Goal: Information Seeking & Learning: Understand process/instructions

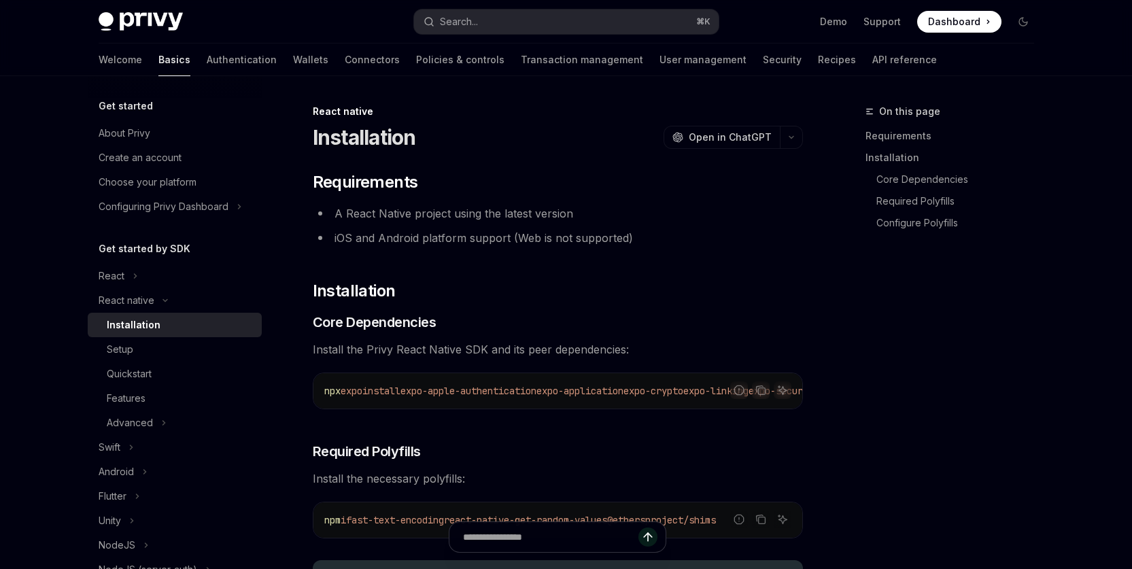
scroll to position [1530, 0]
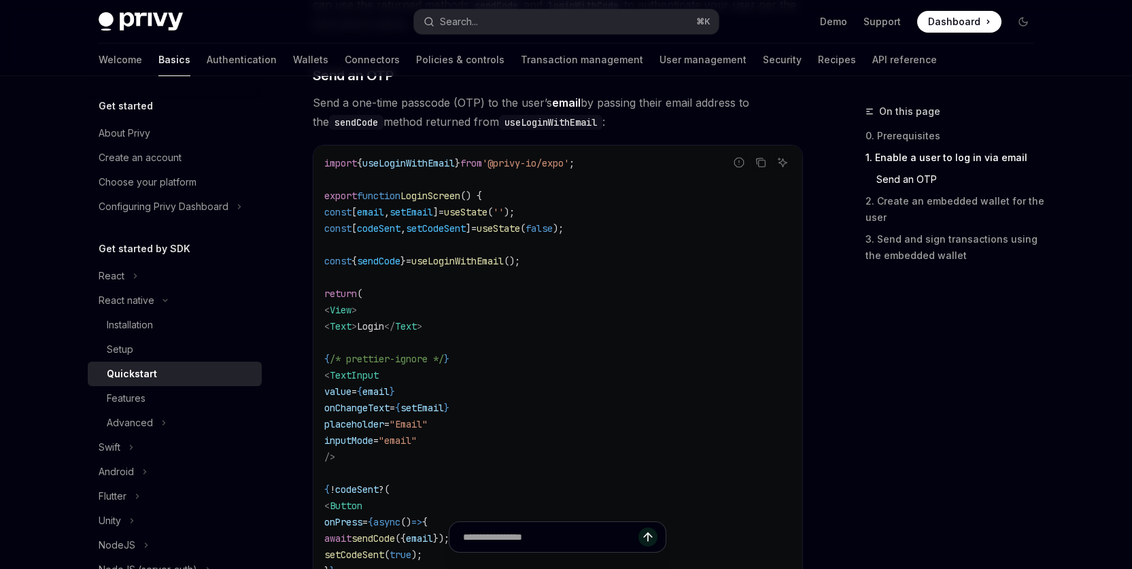
scroll to position [717, 0]
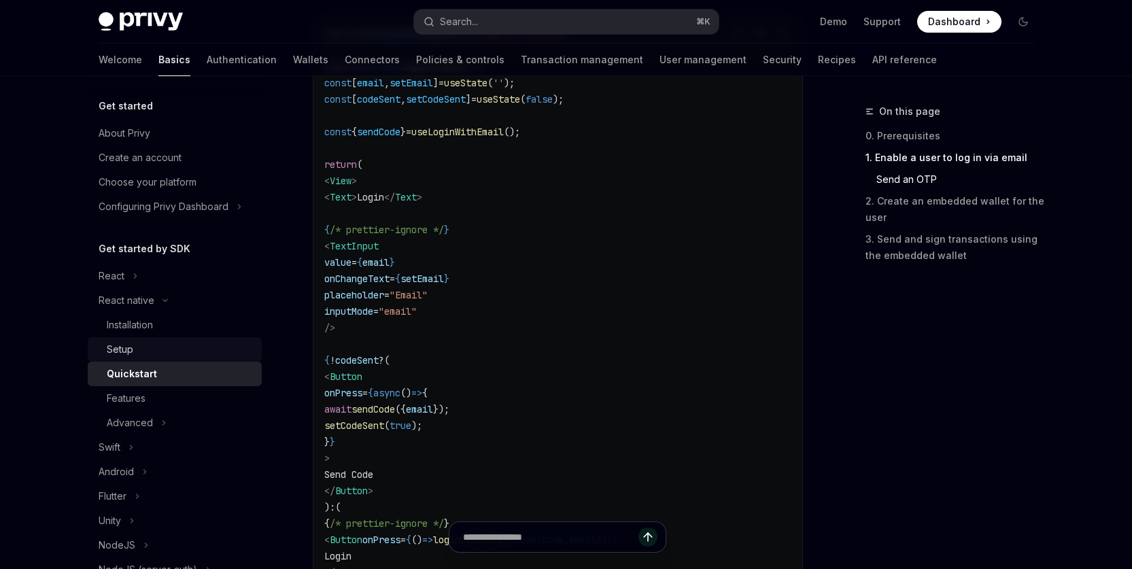
click at [123, 347] on div "Setup" at bounding box center [120, 349] width 27 height 16
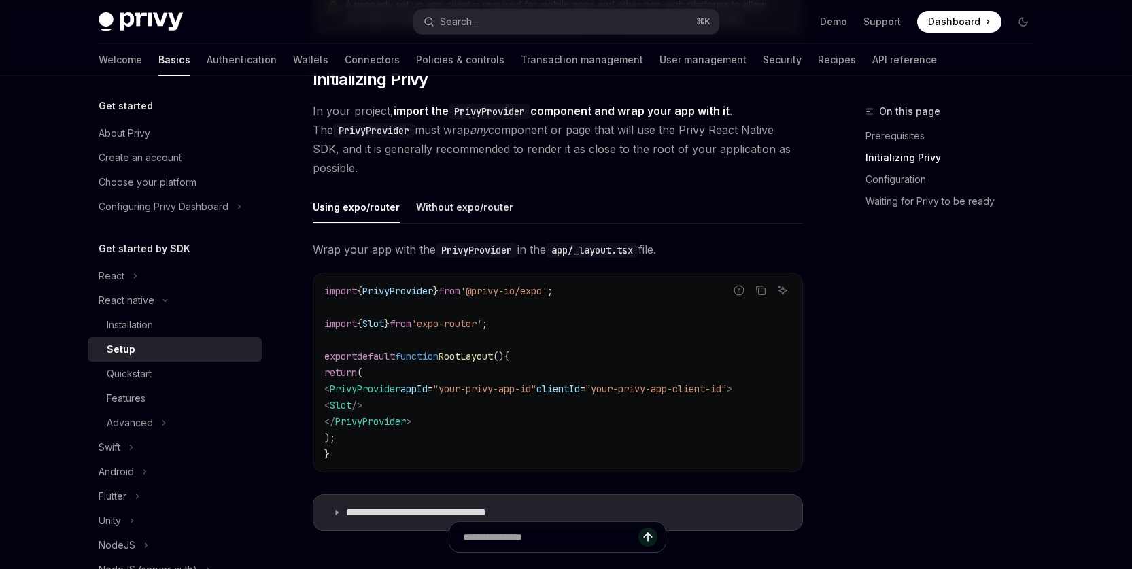
scroll to position [269, 0]
click at [456, 208] on div "Without expo/router" at bounding box center [464, 206] width 97 height 32
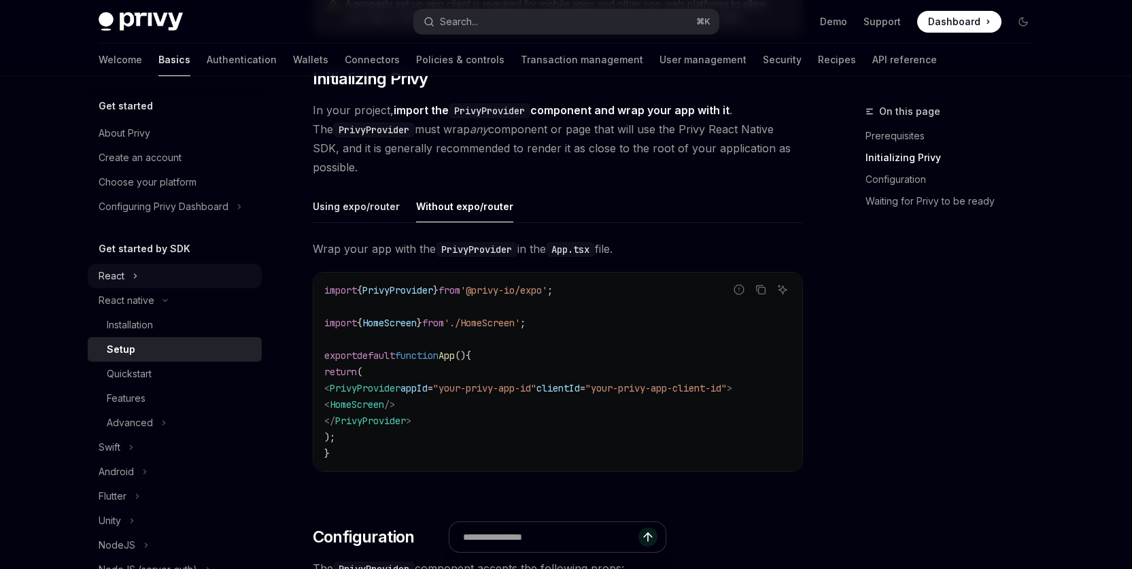
scroll to position [267, 0]
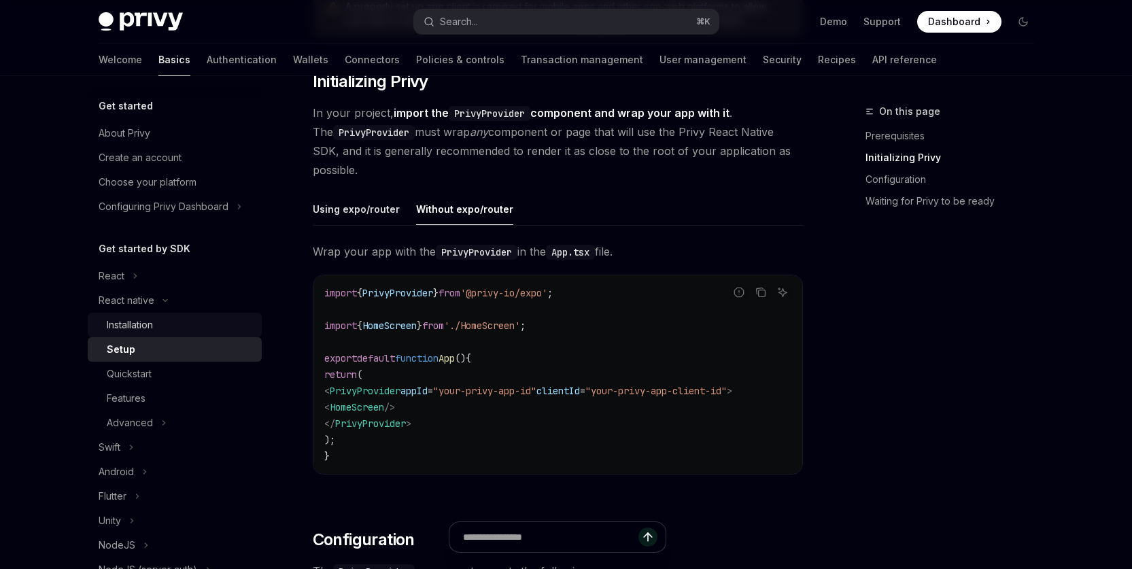
click at [131, 322] on div "Installation" at bounding box center [130, 325] width 46 height 16
type textarea "*"
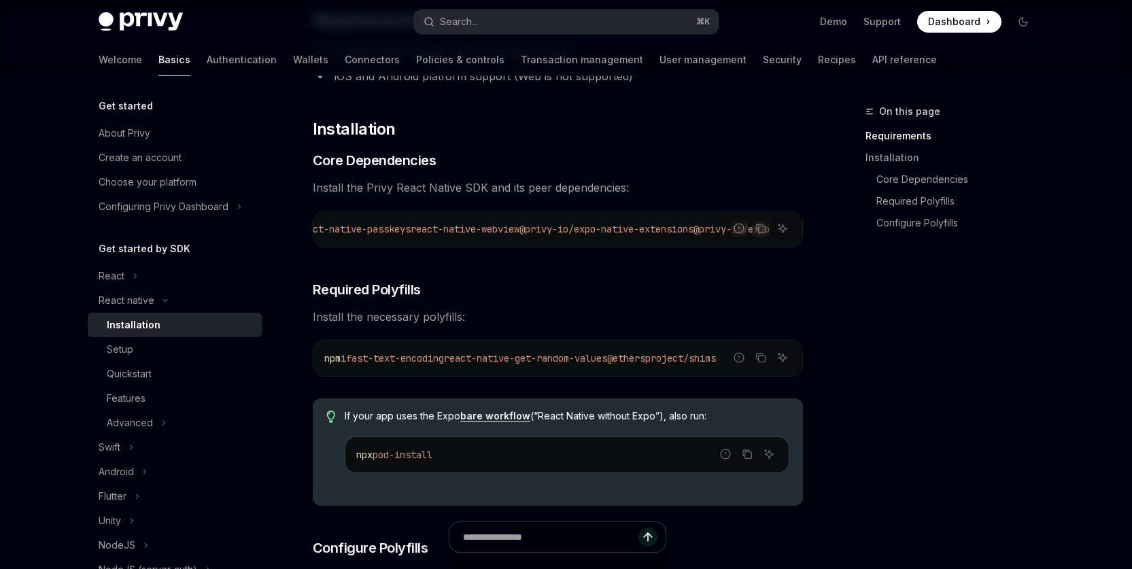
scroll to position [0, 754]
click at [586, 364] on span "react-native-get-random-values" at bounding box center [525, 358] width 163 height 12
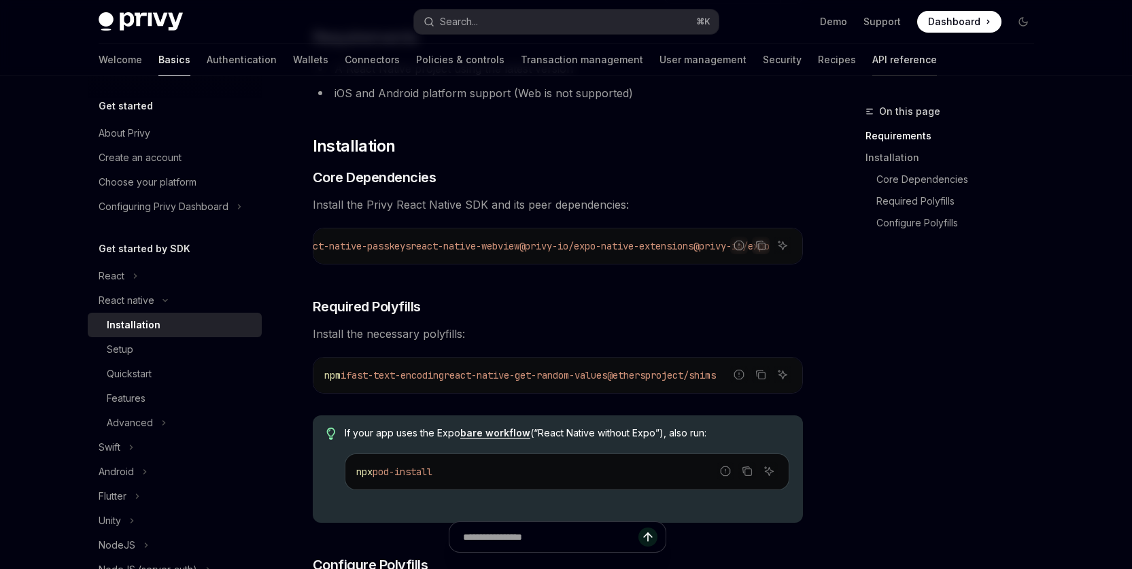
scroll to position [134, 0]
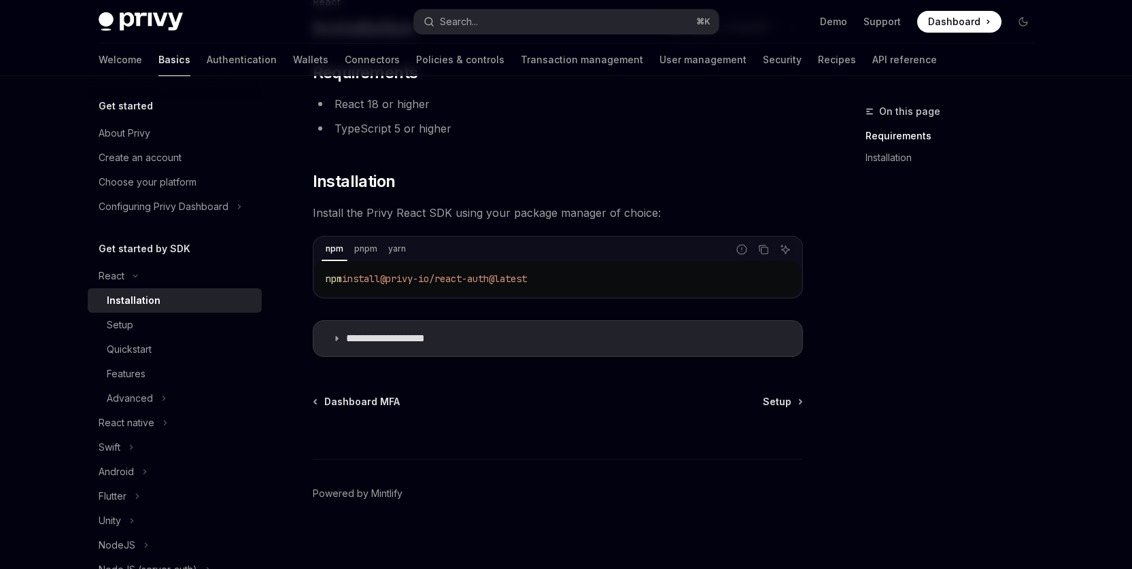
scroll to position [24, 0]
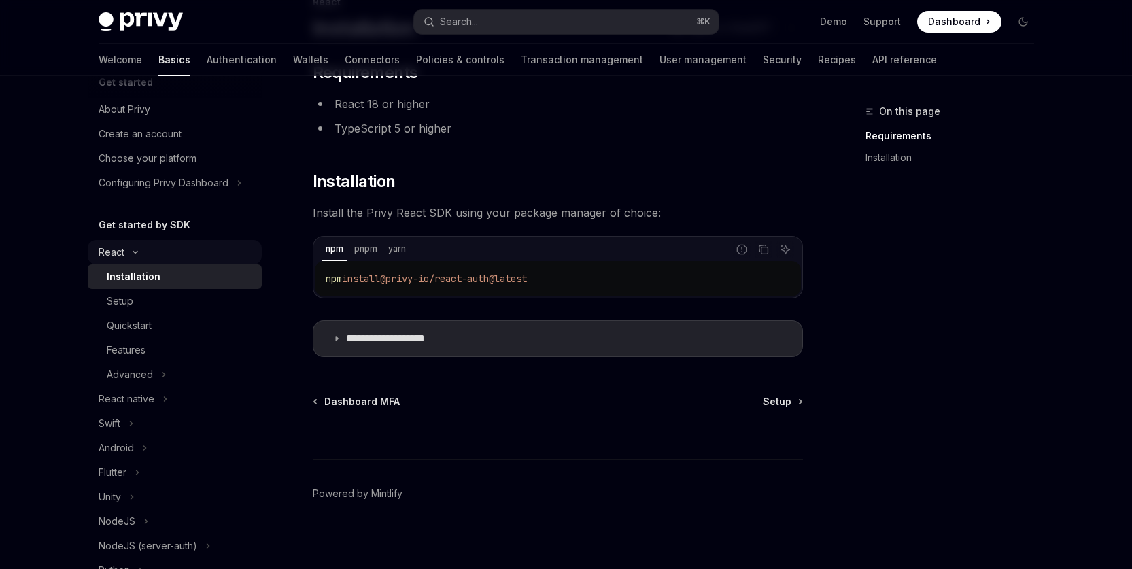
click at [133, 250] on icon "Toggle React section" at bounding box center [135, 252] width 16 height 5
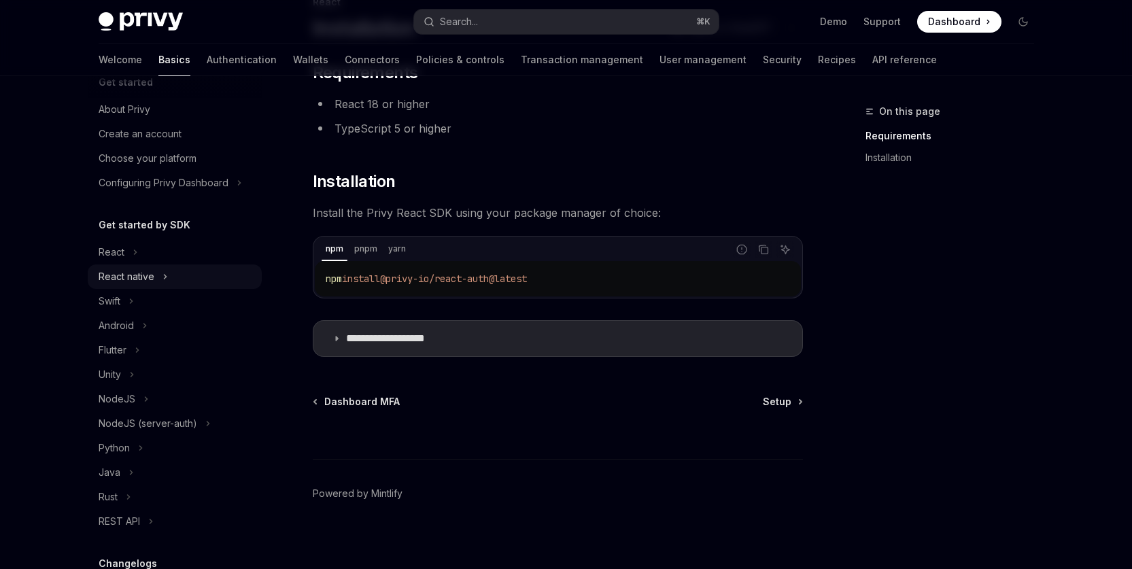
click at [126, 270] on div "React native" at bounding box center [127, 277] width 56 height 16
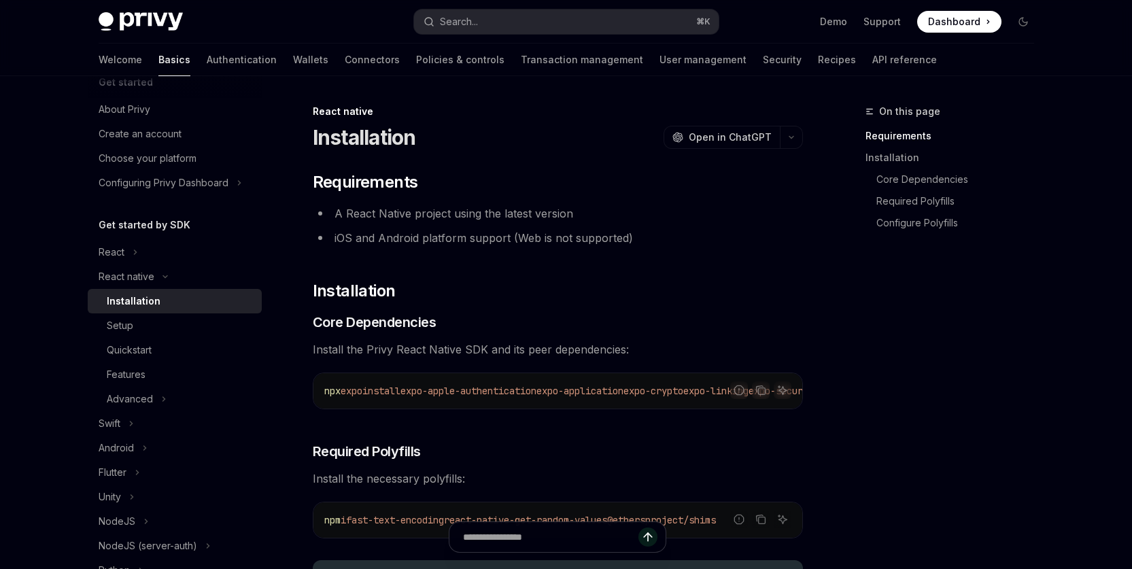
click at [125, 298] on div "Installation" at bounding box center [134, 301] width 54 height 16
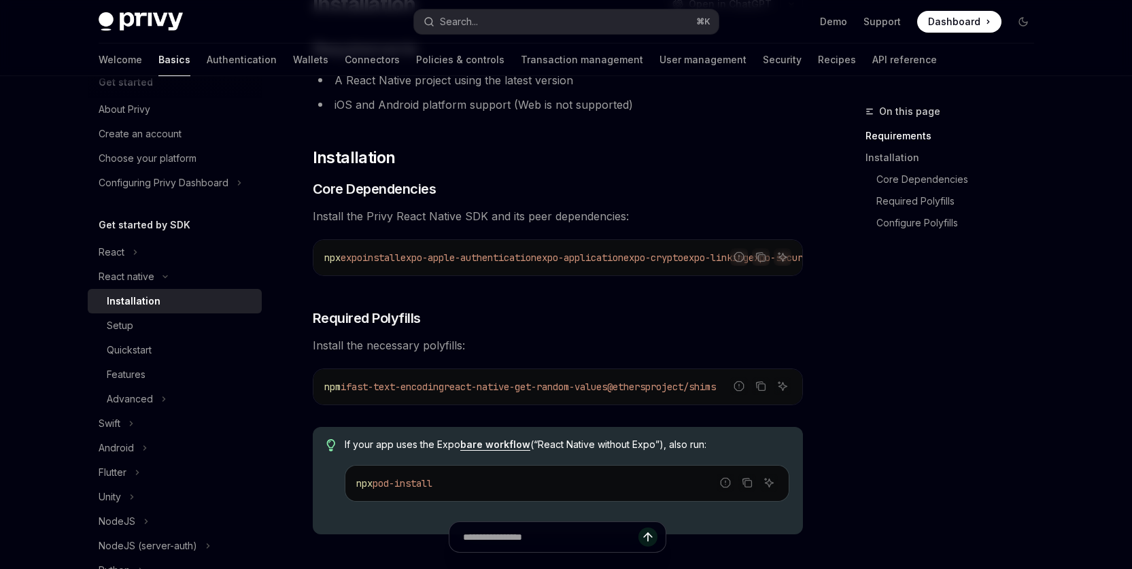
scroll to position [253, 0]
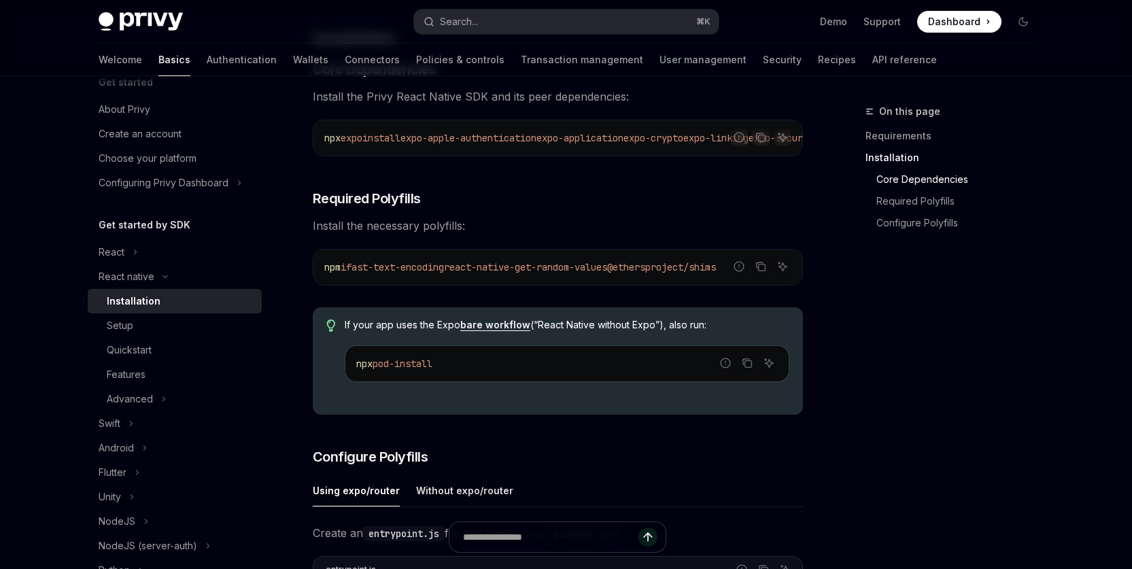
click at [514, 396] on div "If your app uses the Expo bare workflow (“React Native without Expo”), also run…" at bounding box center [567, 361] width 444 height 86
click at [885, 469] on div "On this page Requirements Installation Core Dependencies Required Polyfills Con…" at bounding box center [941, 336] width 207 height 466
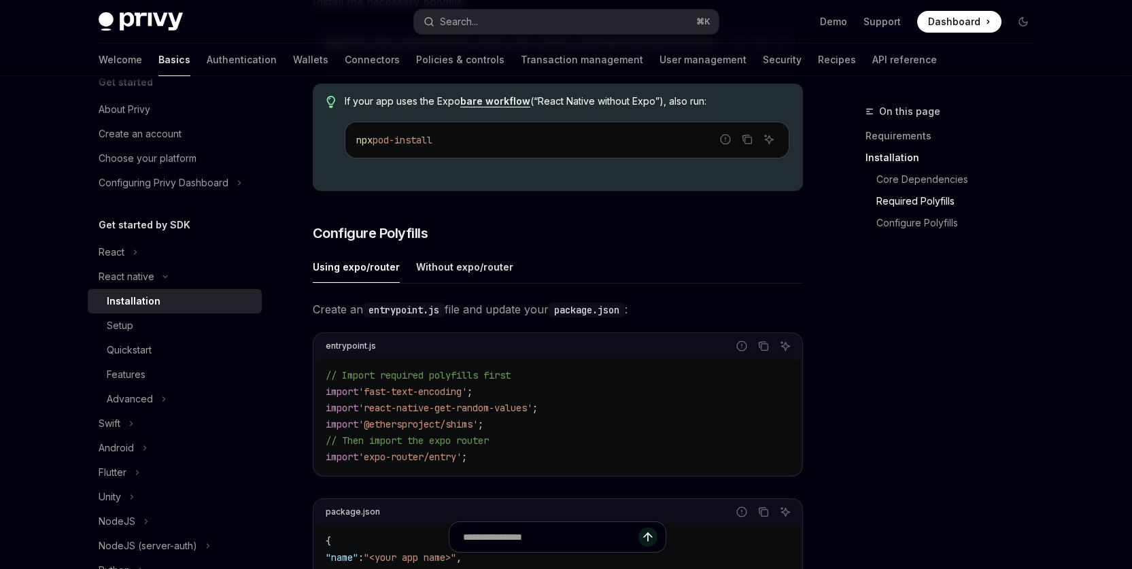
scroll to position [484, 0]
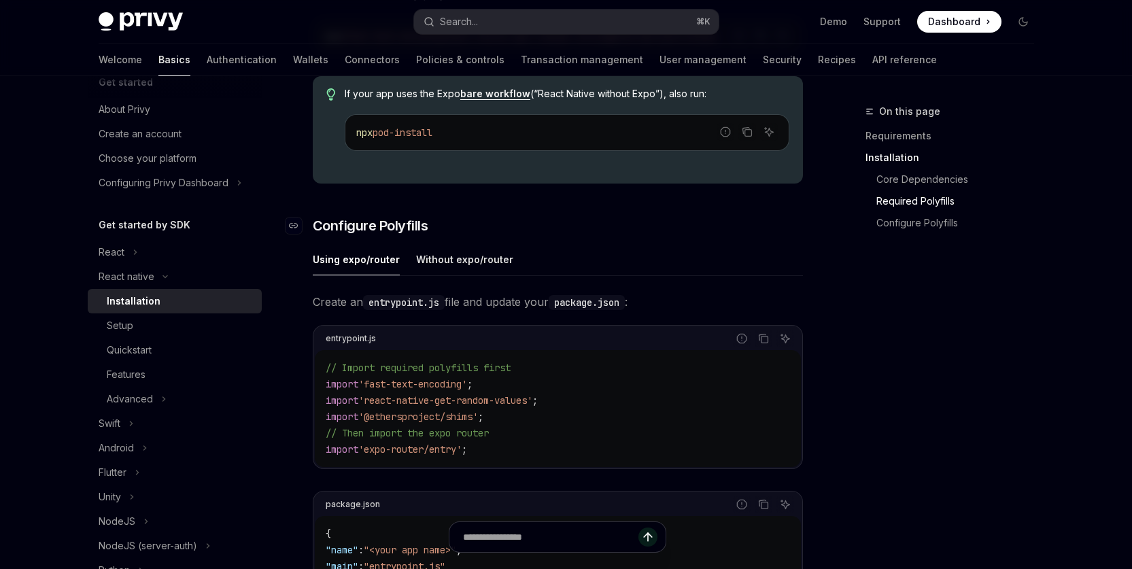
click at [453, 271] on div "Without expo/router" at bounding box center [464, 259] width 97 height 32
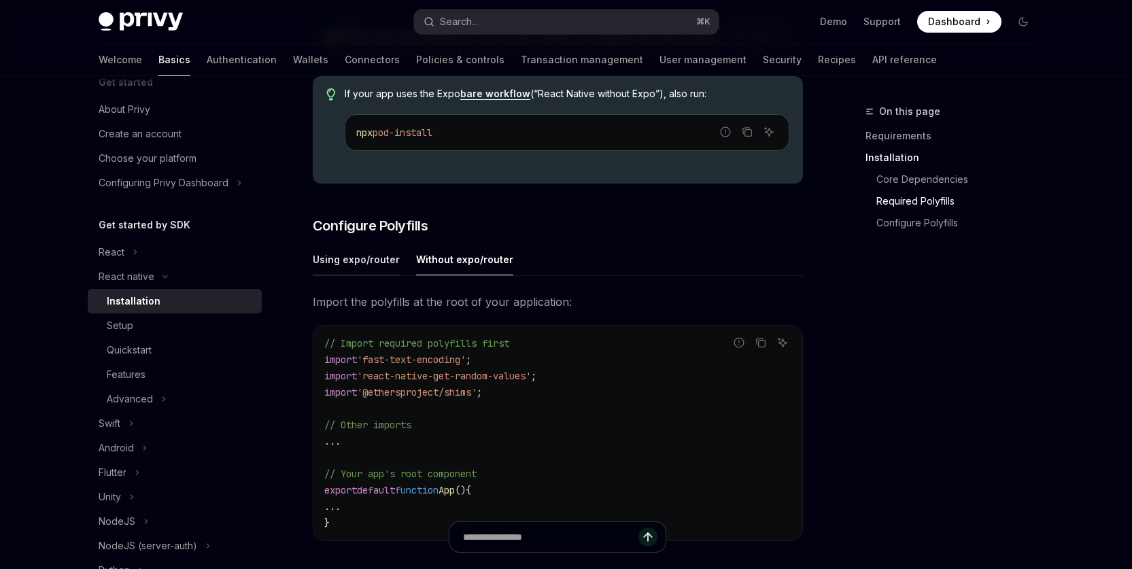
click at [347, 262] on div "Using expo/router" at bounding box center [356, 259] width 87 height 32
type textarea "*"
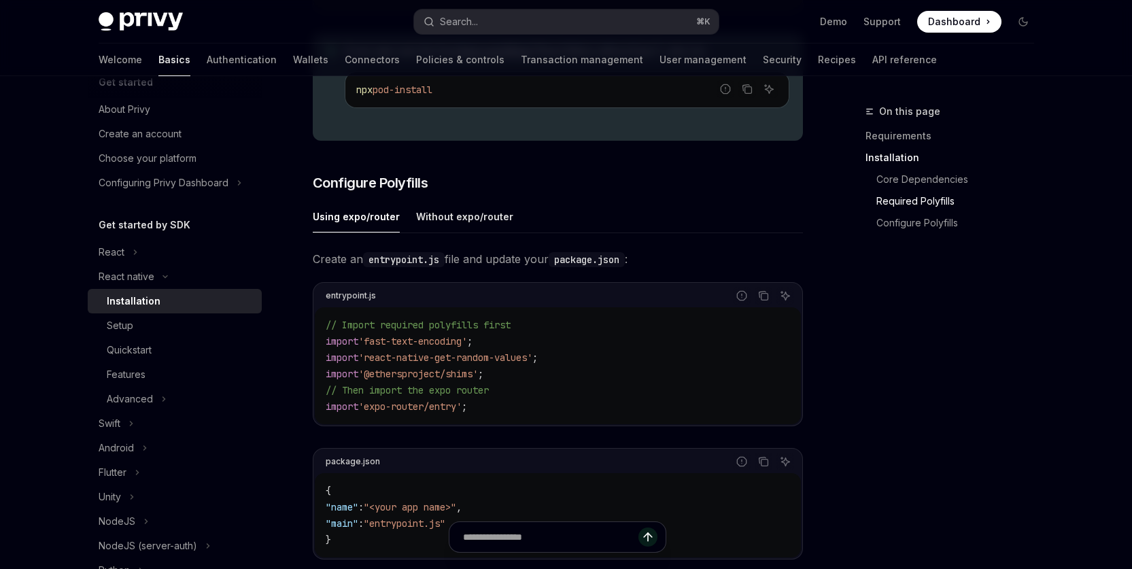
scroll to position [498, 0]
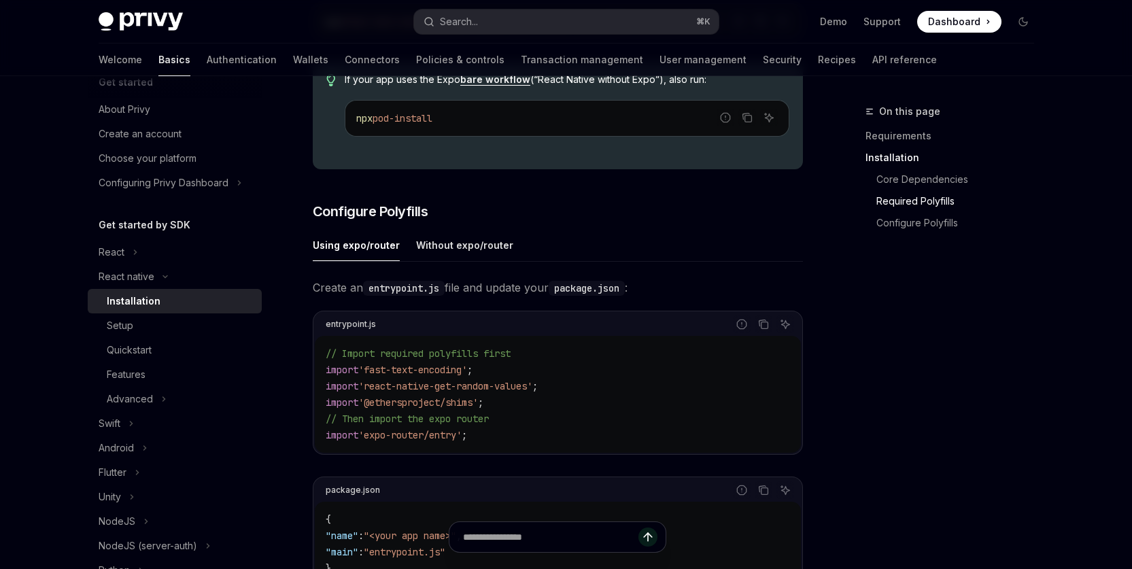
click at [987, 376] on div "On this page Requirements Installation Core Dependencies Required Polyfills Con…" at bounding box center [941, 336] width 207 height 466
click at [974, 377] on div "On this page Requirements Installation Core Dependencies Required Polyfills Con…" at bounding box center [941, 336] width 207 height 466
click at [942, 383] on div "On this page Requirements Installation Core Dependencies Required Polyfills Con…" at bounding box center [941, 336] width 207 height 466
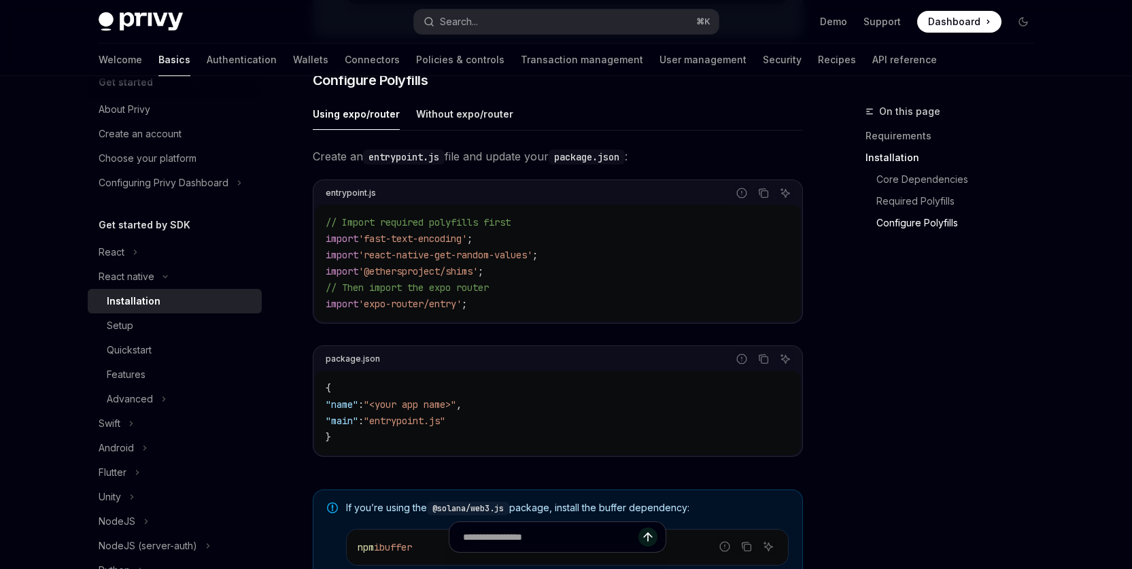
scroll to position [1050, 0]
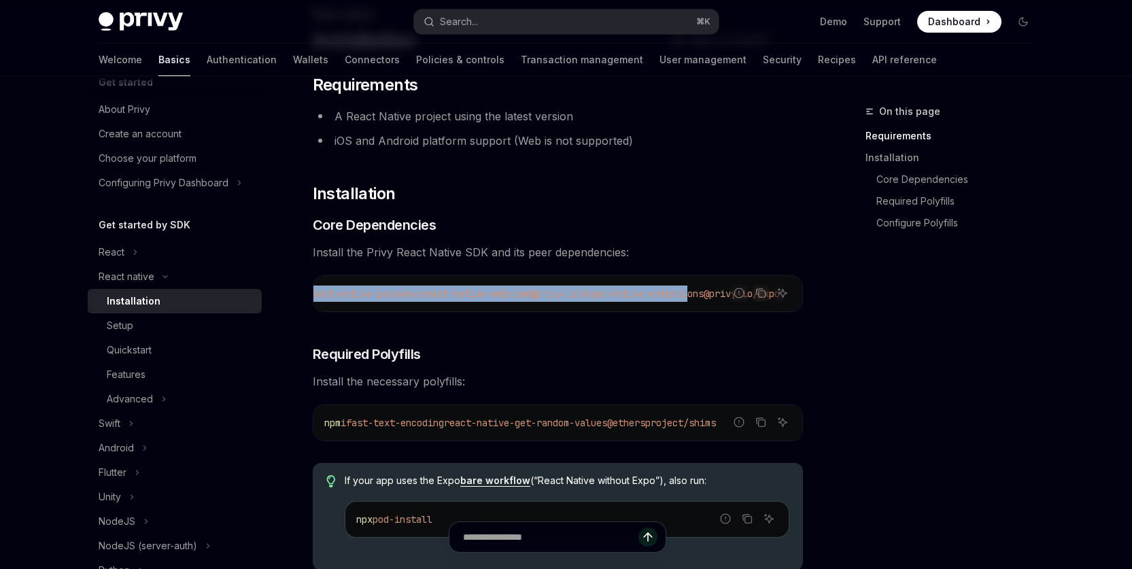
scroll to position [0, 754]
drag, startPoint x: 432, startPoint y: 296, endPoint x: 818, endPoint y: 296, distance: 386.2
copy span "expo-apple-authentication expo-application expo-crypto expo-linking expo-secure…"
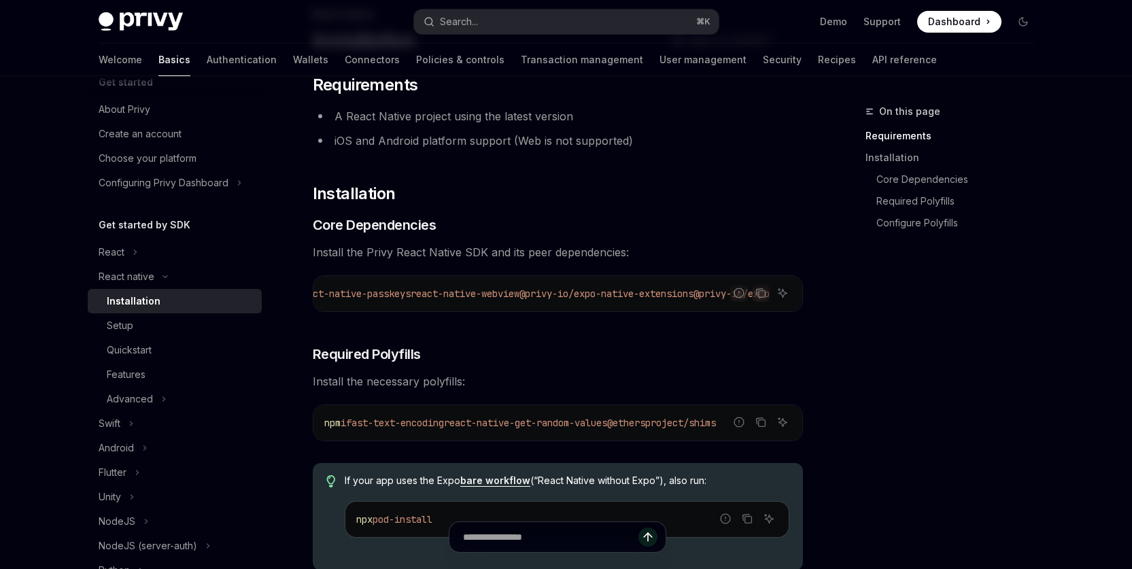
click at [1012, 405] on div "On this page Requirements Installation Core Dependencies Required Polyfills Con…" at bounding box center [941, 336] width 207 height 466
click at [1031, 373] on div "On this page Requirements Installation Core Dependencies Required Polyfills Con…" at bounding box center [941, 336] width 207 height 466
click at [1032, 372] on div "On this page Requirements Installation Core Dependencies Required Polyfills Con…" at bounding box center [941, 336] width 207 height 466
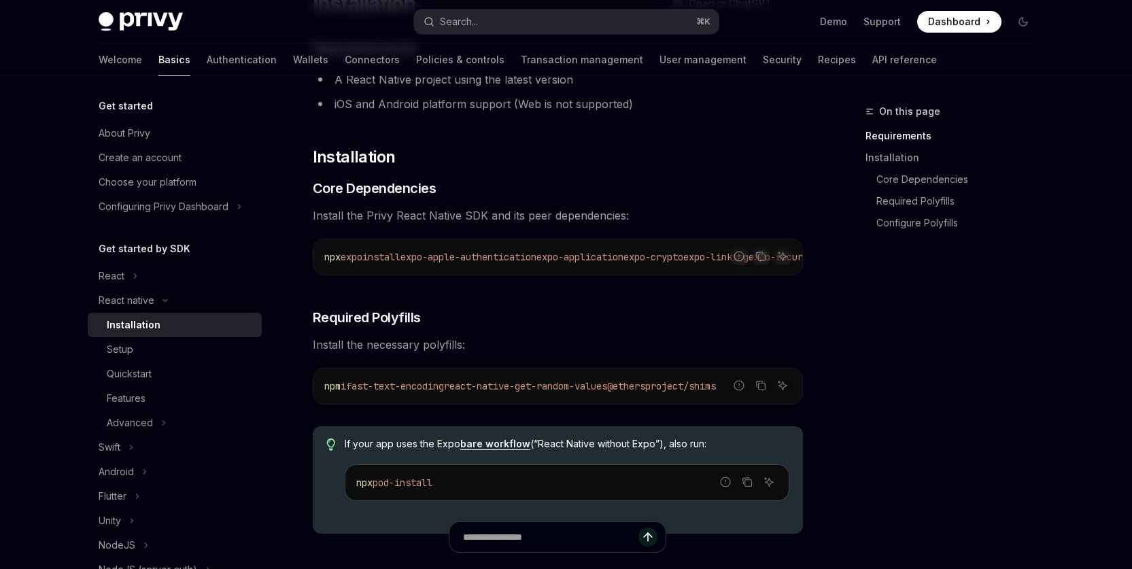
scroll to position [157, 0]
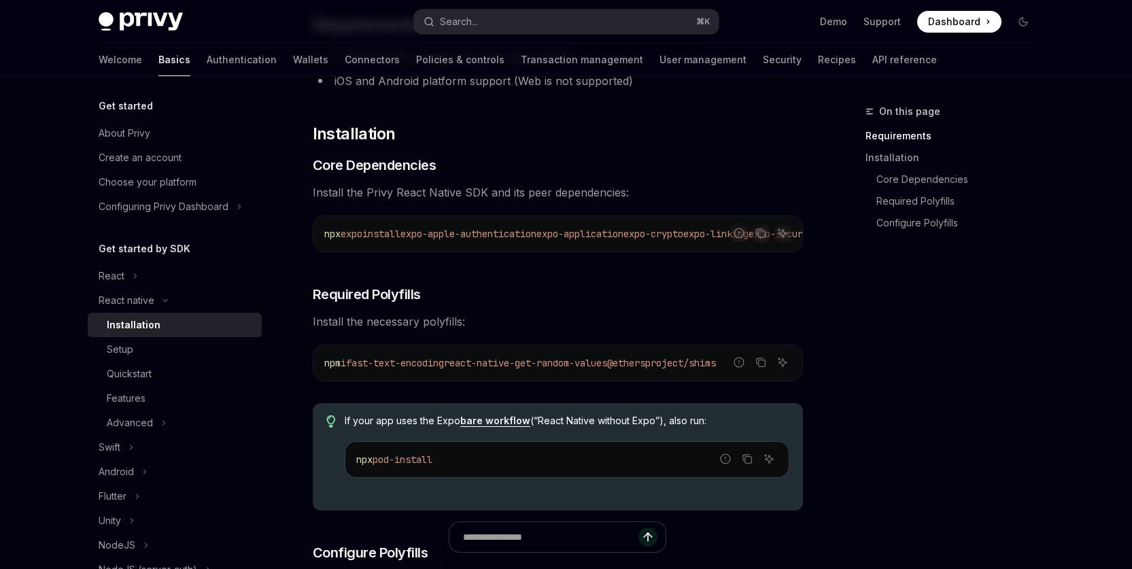
drag, startPoint x: 373, startPoint y: 370, endPoint x: 769, endPoint y: 372, distance: 395.7
click at [769, 371] on code "npm i fast-text-encoding react-native-get-random-values @ethersproject/shims" at bounding box center [557, 363] width 467 height 16
click at [763, 368] on icon "Copy the contents from the code block" at bounding box center [760, 362] width 11 height 11
click at [761, 233] on icon "Copy the contents from the code block" at bounding box center [760, 233] width 11 height 11
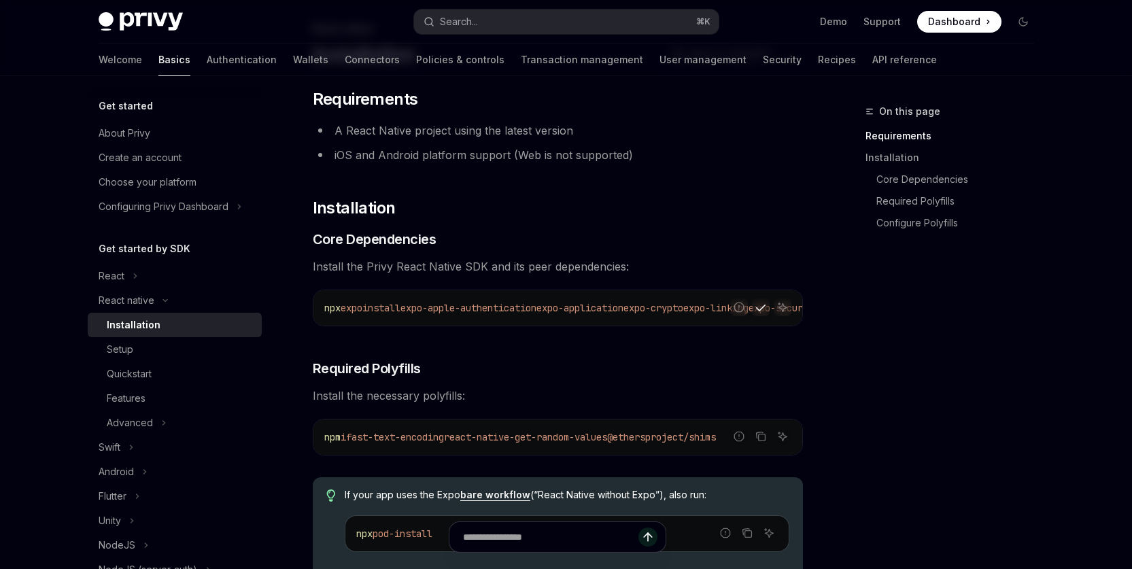
scroll to position [82, 0]
click at [760, 307] on icon "Copy the contents from the code block" at bounding box center [760, 308] width 11 height 11
click at [1025, 425] on div "On this page Requirements Installation Core Dependencies Required Polyfills Con…" at bounding box center [941, 336] width 207 height 466
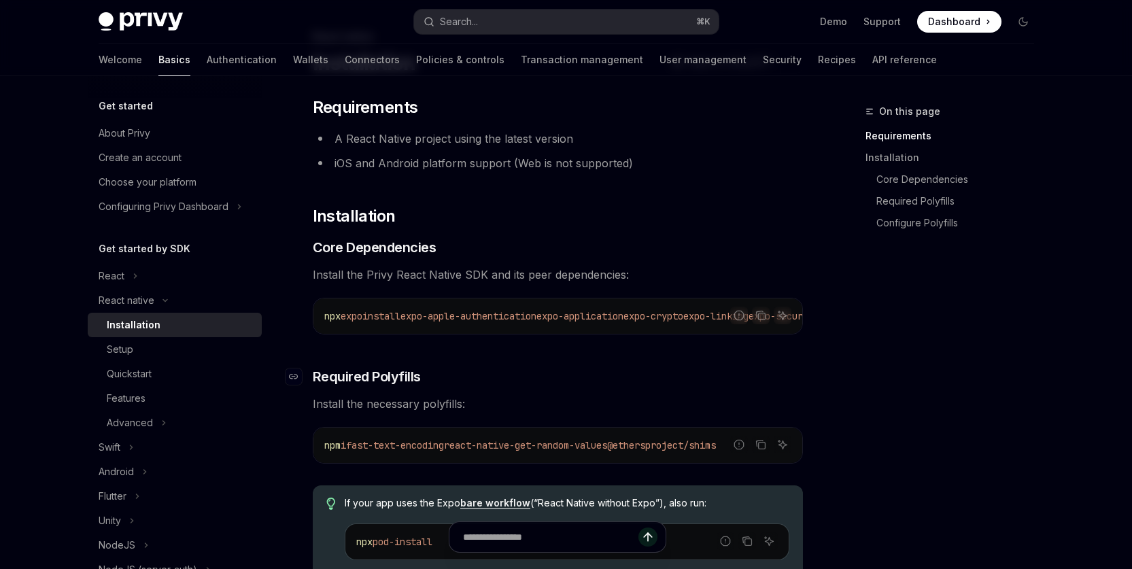
scroll to position [111, 0]
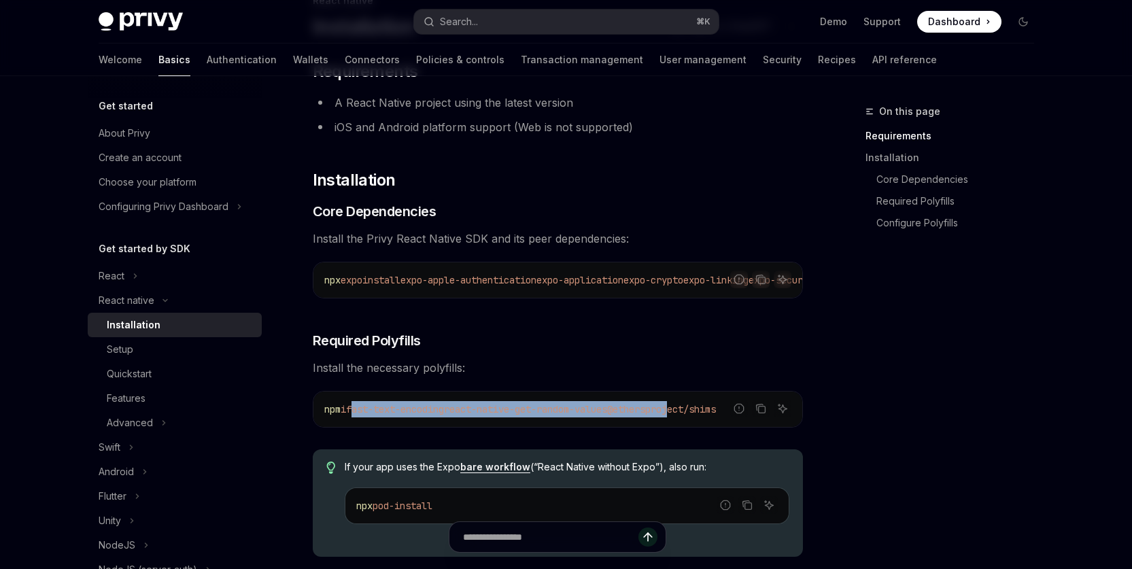
drag, startPoint x: 405, startPoint y: 417, endPoint x: 699, endPoint y: 419, distance: 293.7
click at [699, 415] on span "npm i fast-text-encoding react-native-get-random-values @ethersproject/shims" at bounding box center [520, 409] width 392 height 12
click at [763, 413] on icon "Copy the contents from the code block" at bounding box center [760, 408] width 11 height 11
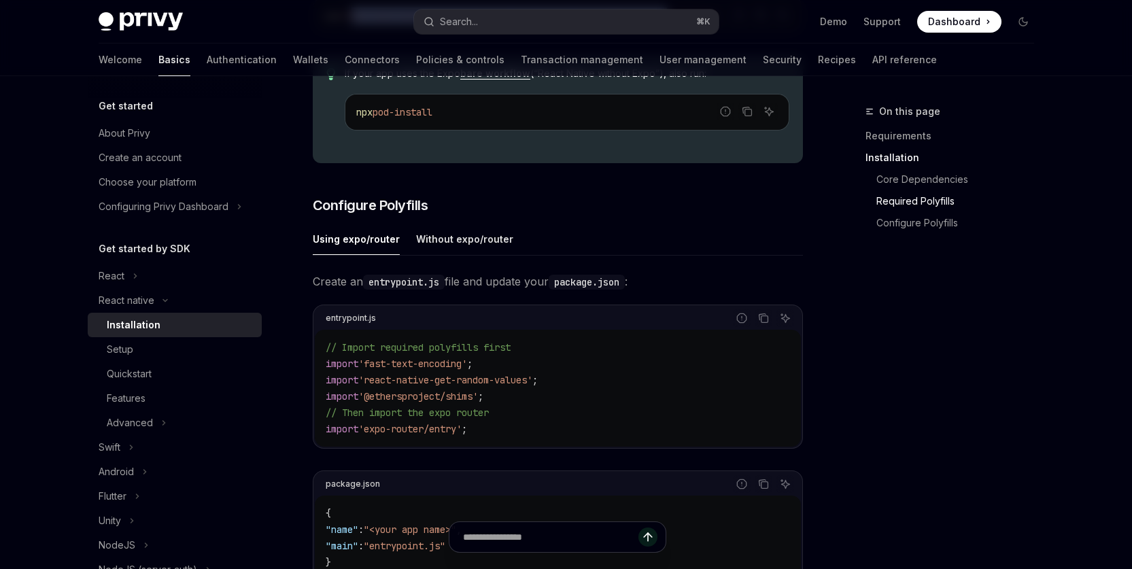
scroll to position [632, 0]
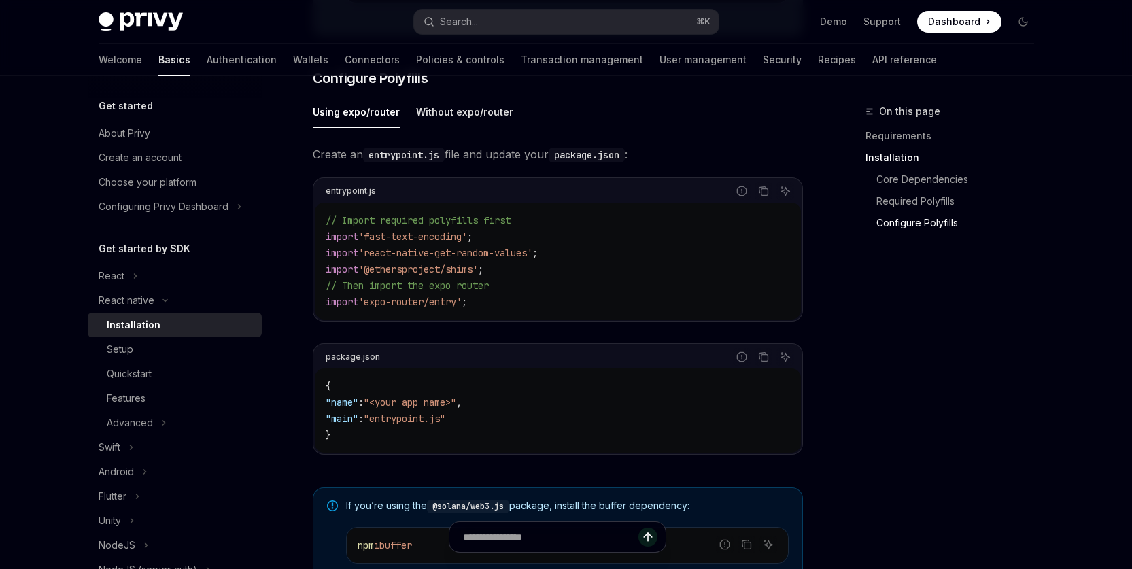
click at [628, 281] on code "// Import required polyfills first import 'fast-text-encoding' ; import 'react-…" at bounding box center [558, 261] width 464 height 98
click at [645, 318] on div "// Import required polyfills first import 'fast-text-encoding' ; import 'react-…" at bounding box center [558, 261] width 486 height 117
click at [581, 305] on code "// Import required polyfills first import 'fast-text-encoding' ; import 'react-…" at bounding box center [558, 261] width 464 height 98
click at [448, 118] on div "Without expo/router" at bounding box center [464, 112] width 97 height 32
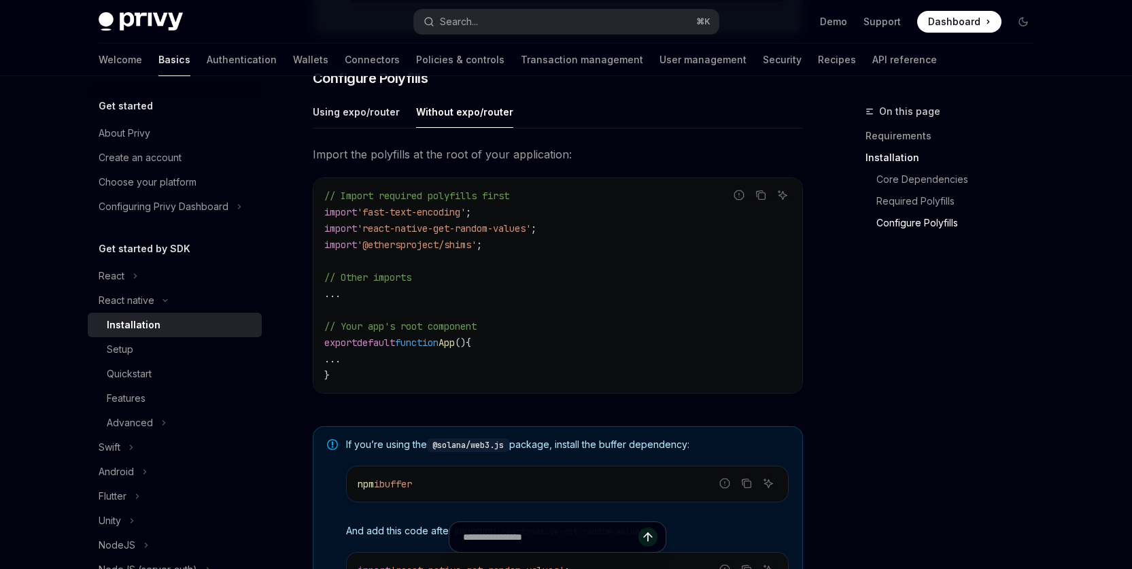
click at [638, 317] on code "// Import required polyfills first import 'fast-text-encoding' ; import 'react-…" at bounding box center [557, 286] width 467 height 196
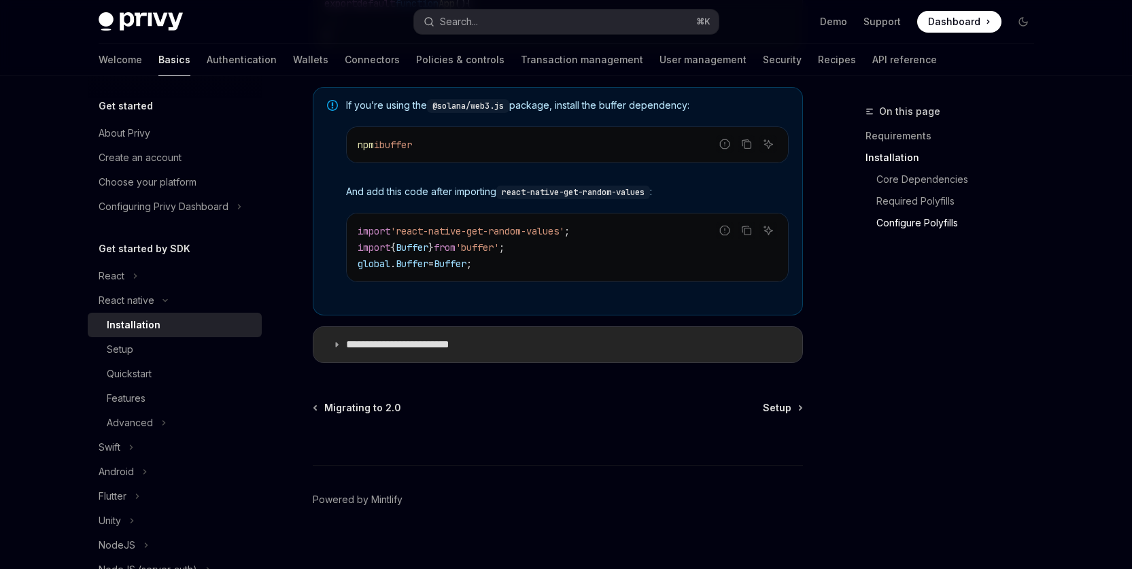
click at [444, 343] on p "**********" at bounding box center [411, 345] width 131 height 14
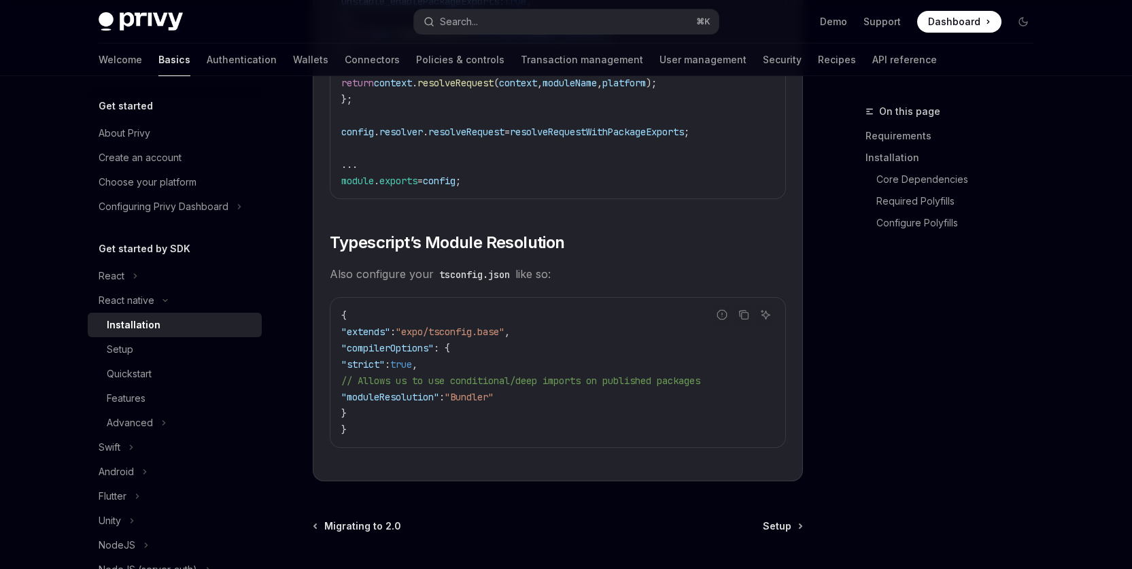
scroll to position [2445, 0]
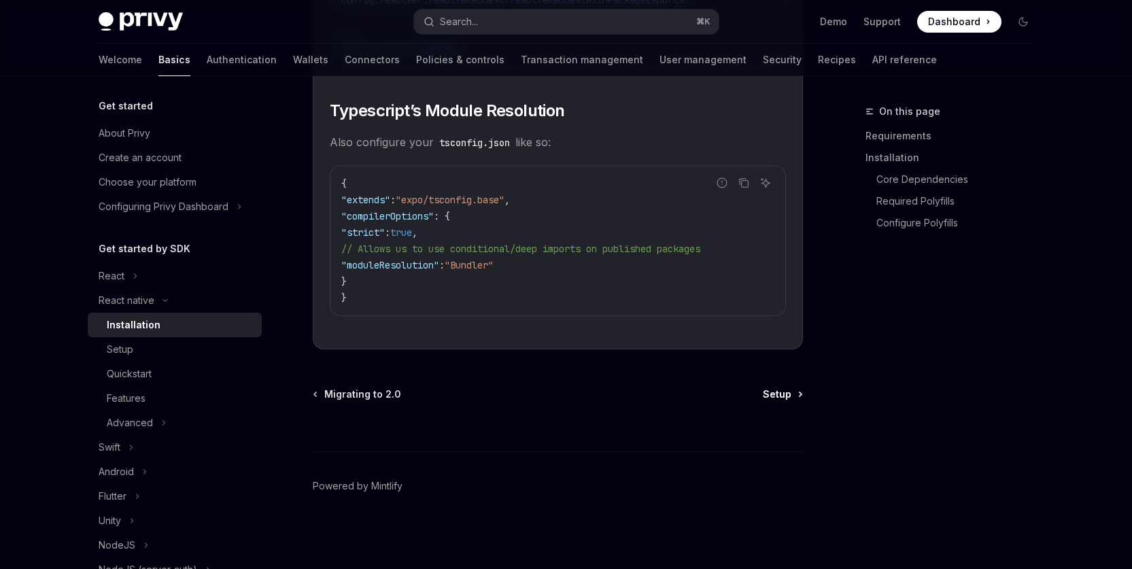
click at [785, 392] on span "Setup" at bounding box center [777, 395] width 29 height 14
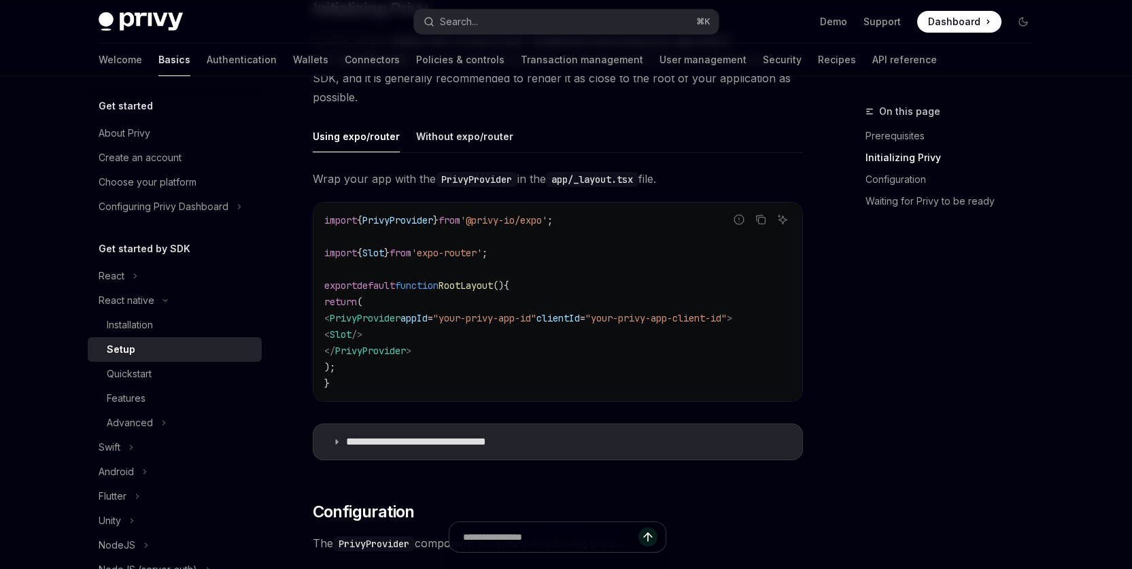
scroll to position [273, 0]
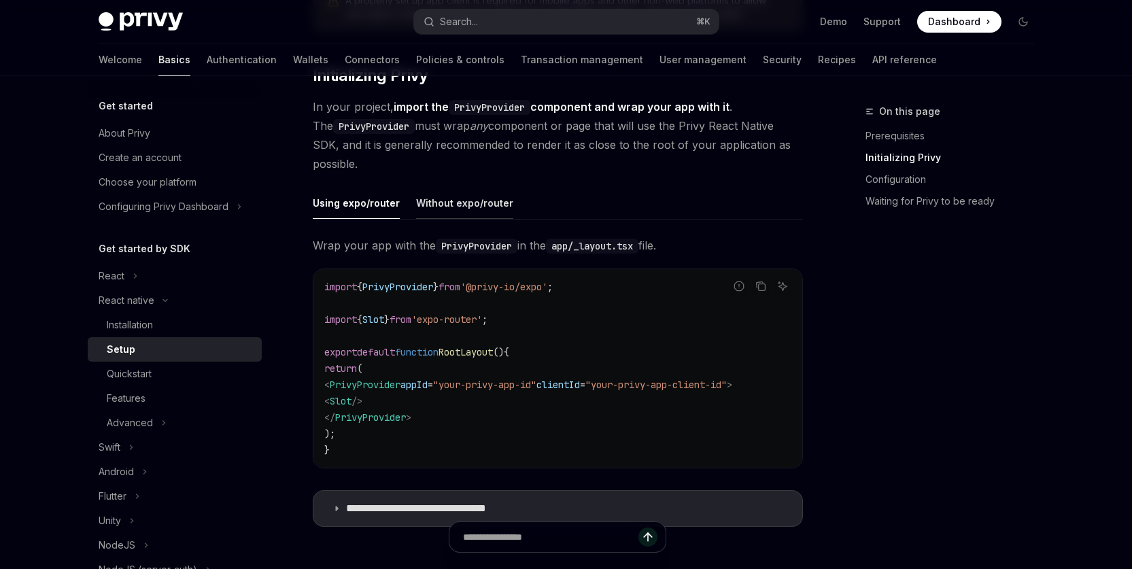
click at [477, 203] on div "Without expo/router" at bounding box center [464, 203] width 97 height 32
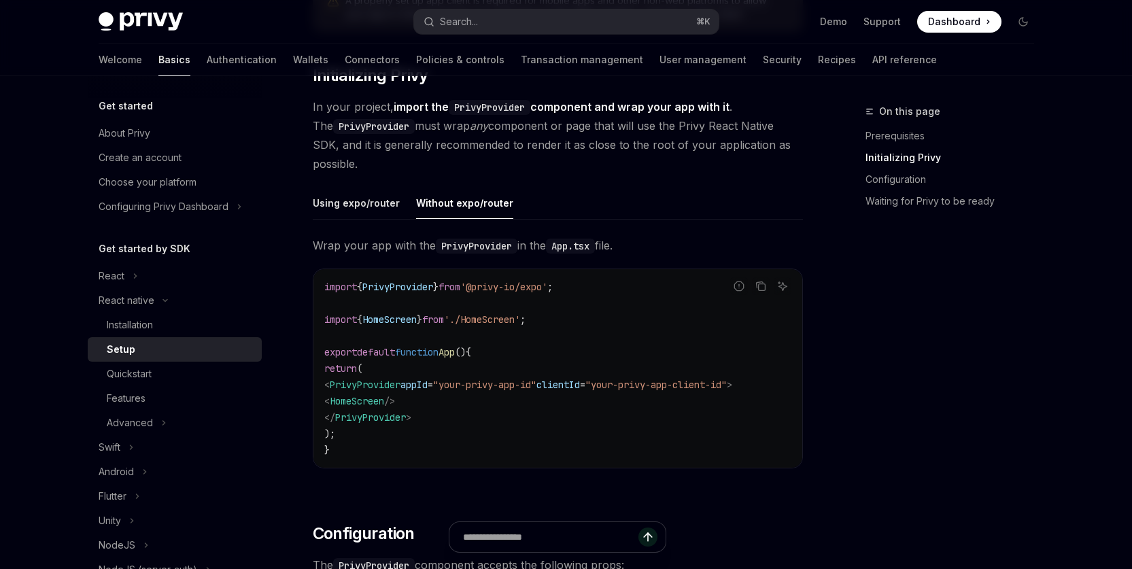
click at [1019, 328] on div "On this page Prerequisites Initializing Privy Configuration Waiting for Privy t…" at bounding box center [941, 336] width 207 height 466
click at [738, 342] on code "import { PrivyProvider } from '@privy-io/expo' ; import { HomeScreen } from './…" at bounding box center [557, 368] width 467 height 179
click at [330, 237] on span "Wrap your app with the PrivyProvider in the App.tsx file." at bounding box center [558, 245] width 490 height 19
click at [135, 323] on div "Installation" at bounding box center [130, 325] width 46 height 16
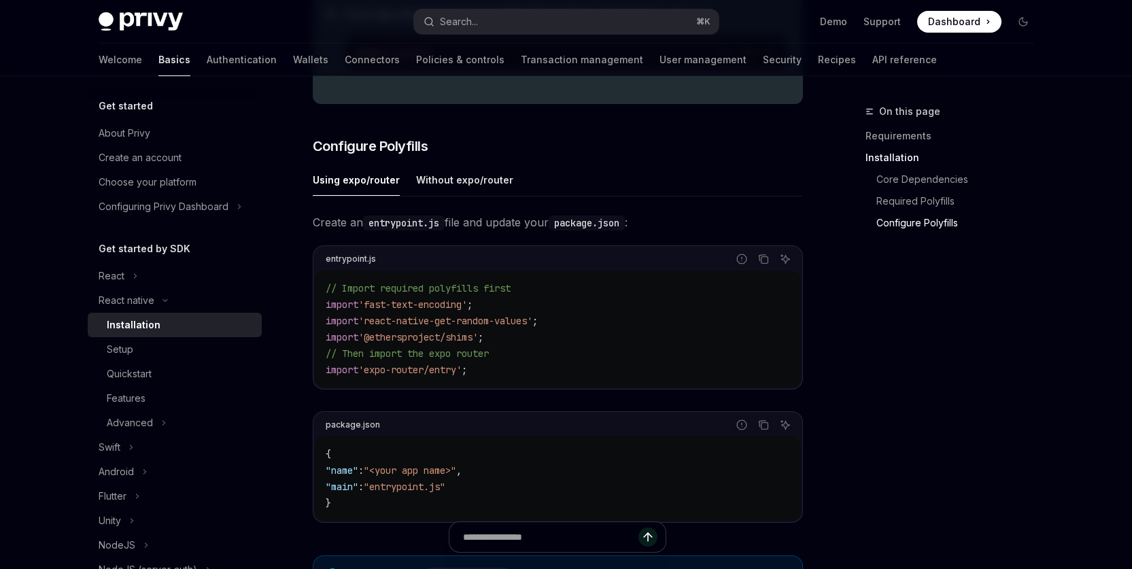
scroll to position [736, 0]
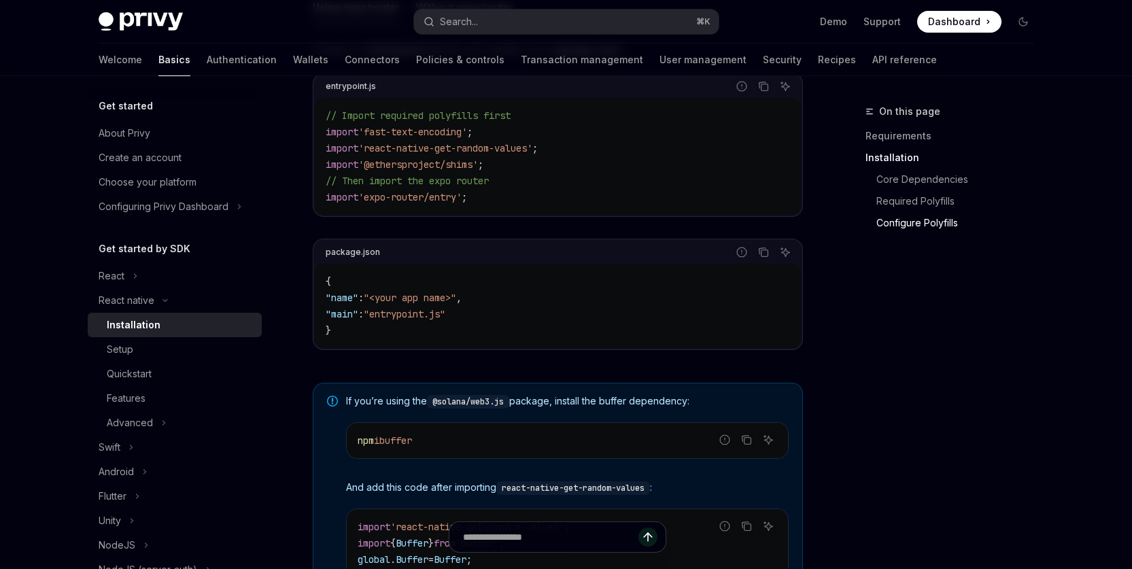
click at [118, 322] on div "Installation" at bounding box center [134, 325] width 54 height 16
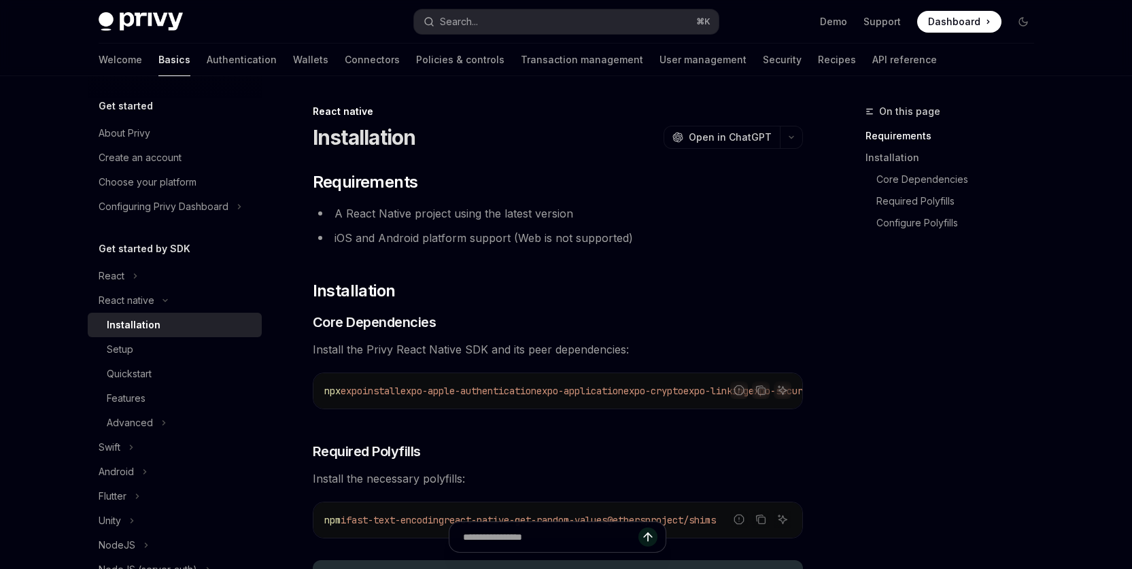
scroll to position [131, 0]
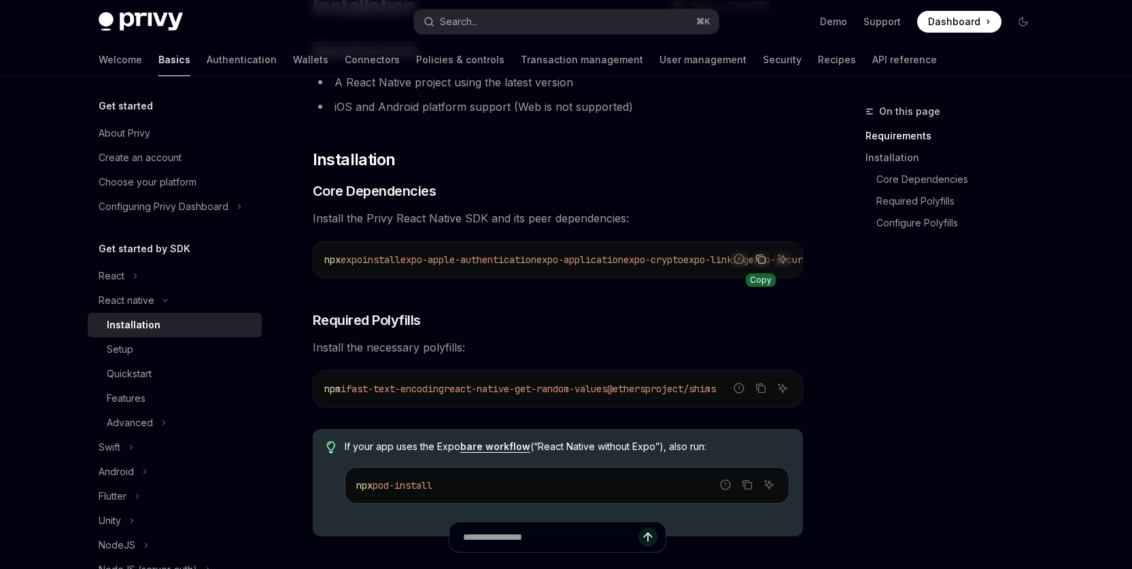
click at [760, 258] on icon "Copy the contents from the code block" at bounding box center [760, 259] width 11 height 11
click at [760, 259] on icon "Copy the contents from the code block" at bounding box center [760, 259] width 11 height 7
click at [891, 293] on div "On this page Requirements Installation Core Dependencies Required Polyfills Con…" at bounding box center [941, 336] width 207 height 466
click at [761, 259] on icon "Copy the contents from the code block" at bounding box center [760, 259] width 11 height 11
click at [763, 394] on icon "Copy the contents from the code block" at bounding box center [760, 388] width 11 height 11
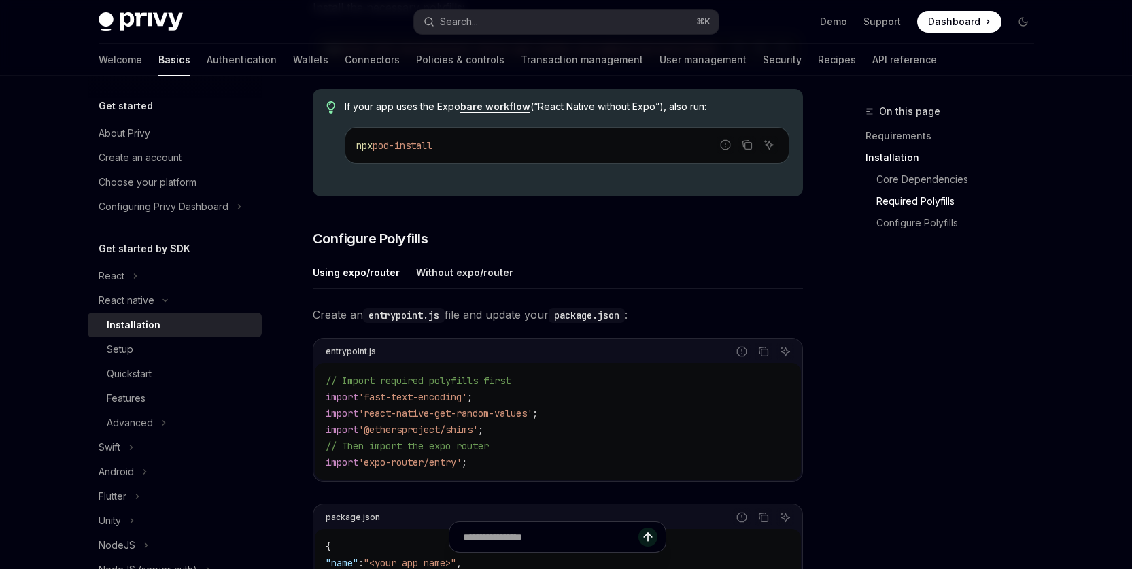
scroll to position [513, 0]
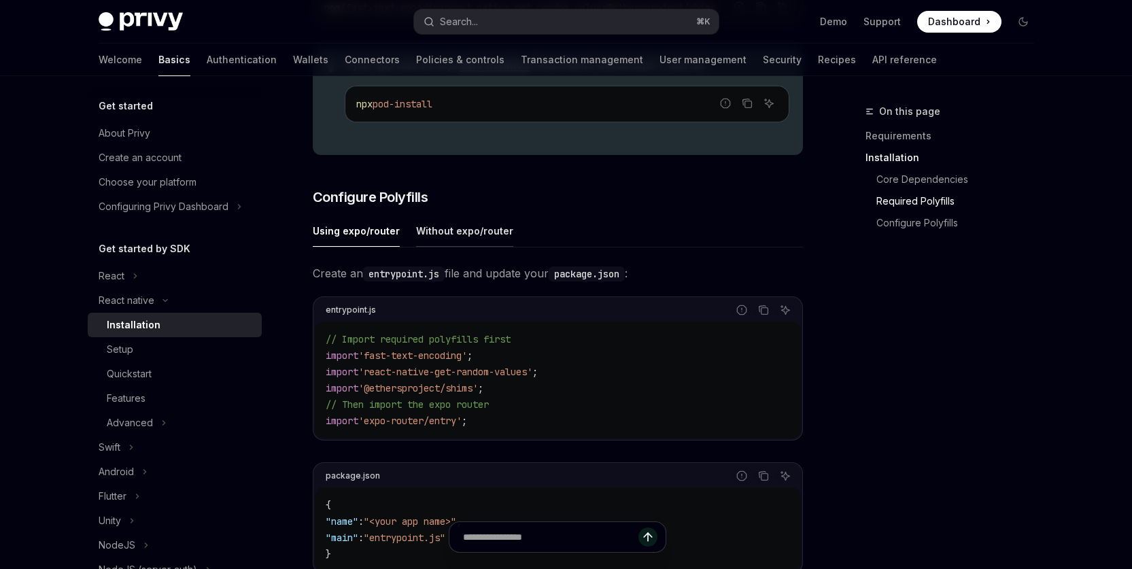
click at [466, 239] on div "Without expo/router" at bounding box center [464, 231] width 97 height 32
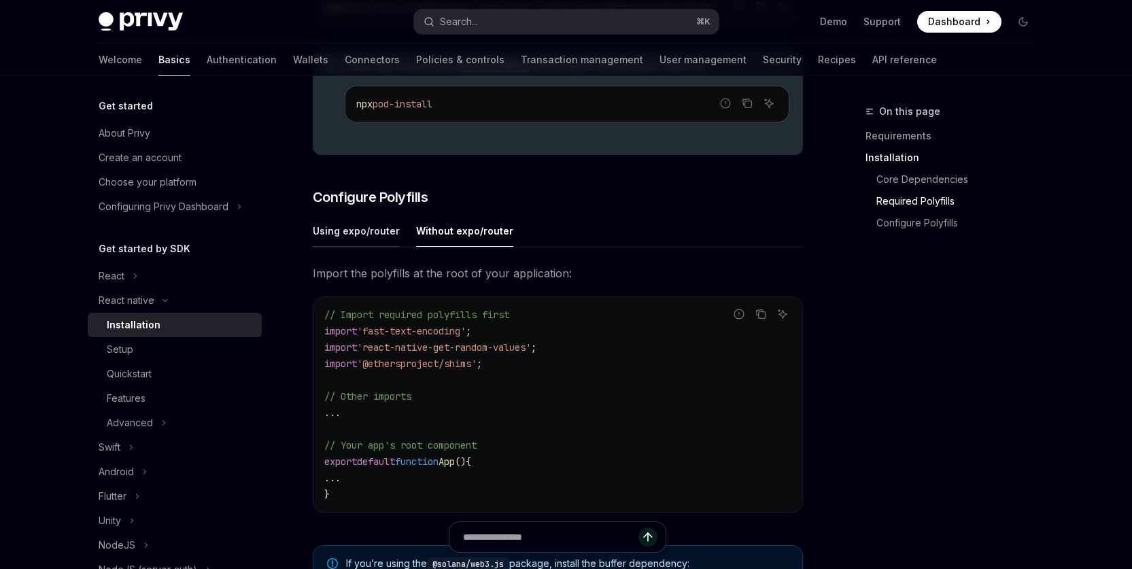
click at [348, 232] on div "Using expo/router" at bounding box center [356, 231] width 87 height 32
type textarea "*"
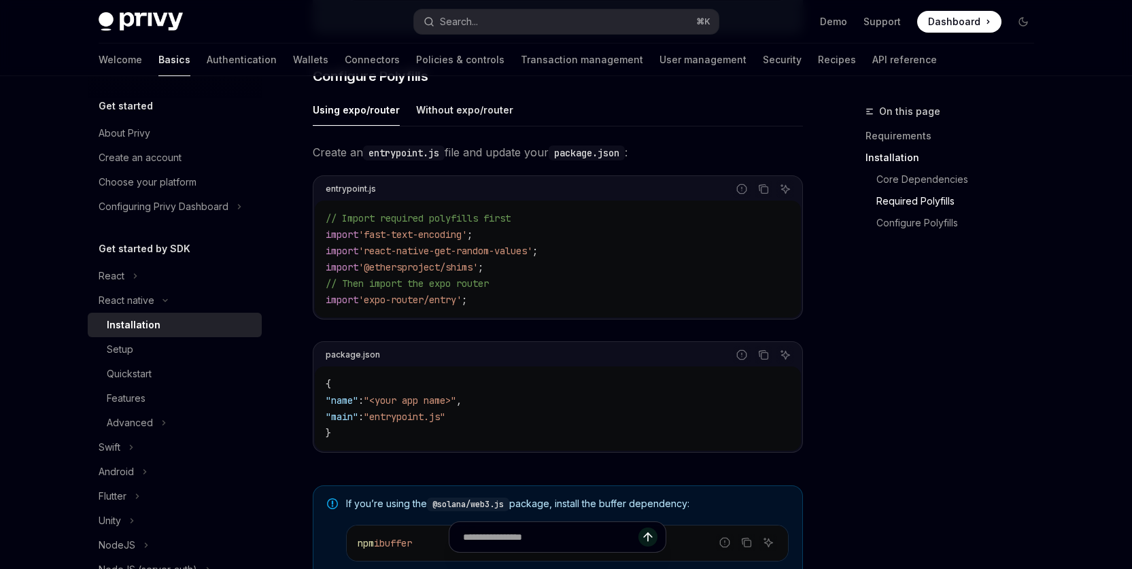
scroll to position [653, 0]
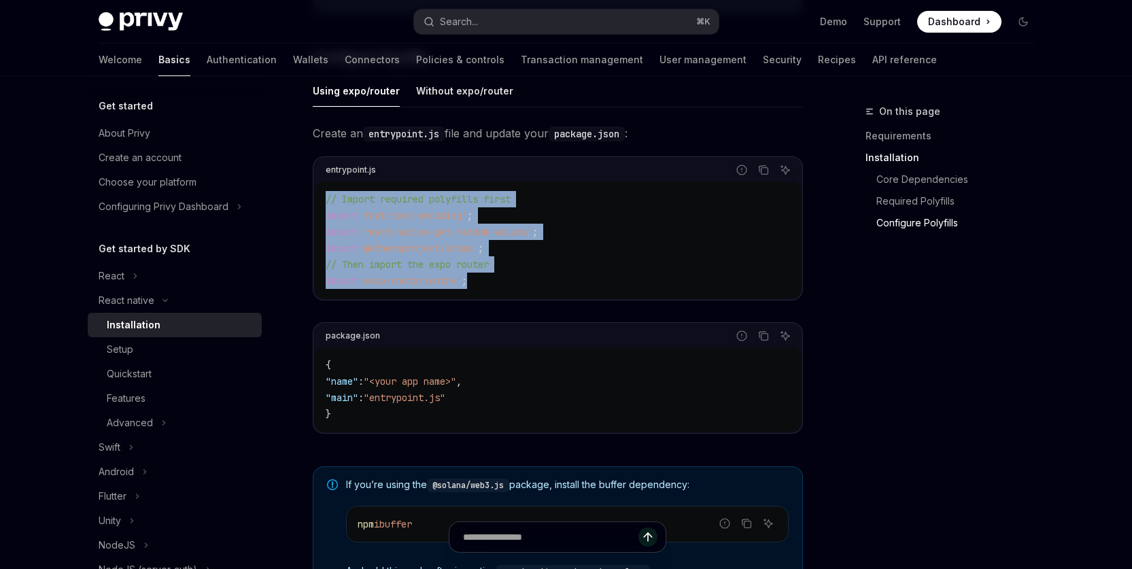
drag, startPoint x: 504, startPoint y: 290, endPoint x: 327, endPoint y: 205, distance: 195.8
click at [327, 205] on code "// Import required polyfills first import 'fast-text-encoding' ; import 'react-…" at bounding box center [558, 240] width 464 height 98
copy code "// Import required polyfills first import 'fast-text-encoding' ; import 'react-…"
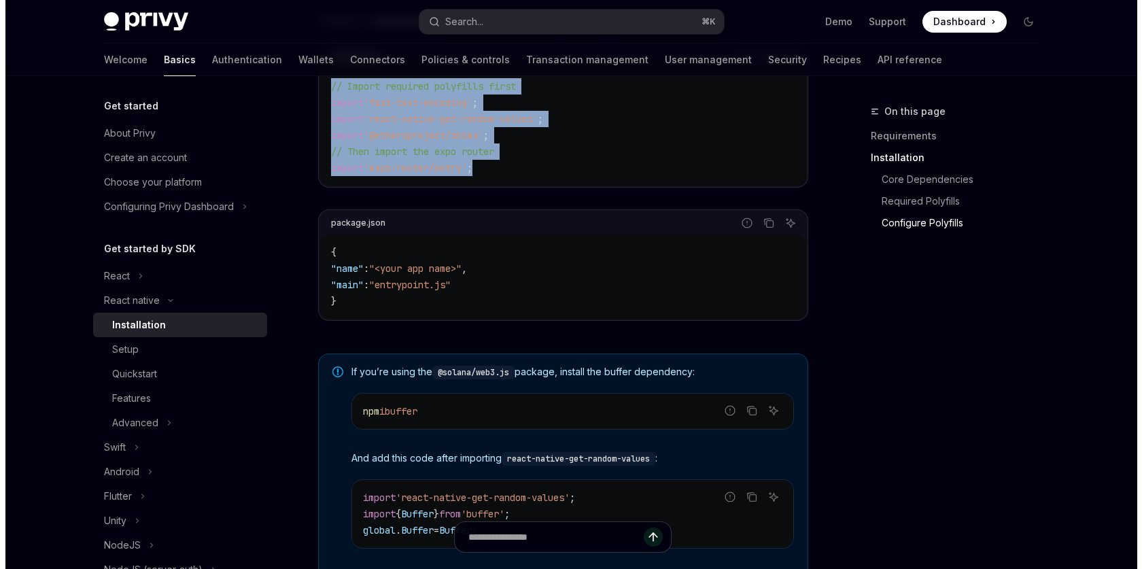
scroll to position [770, 0]
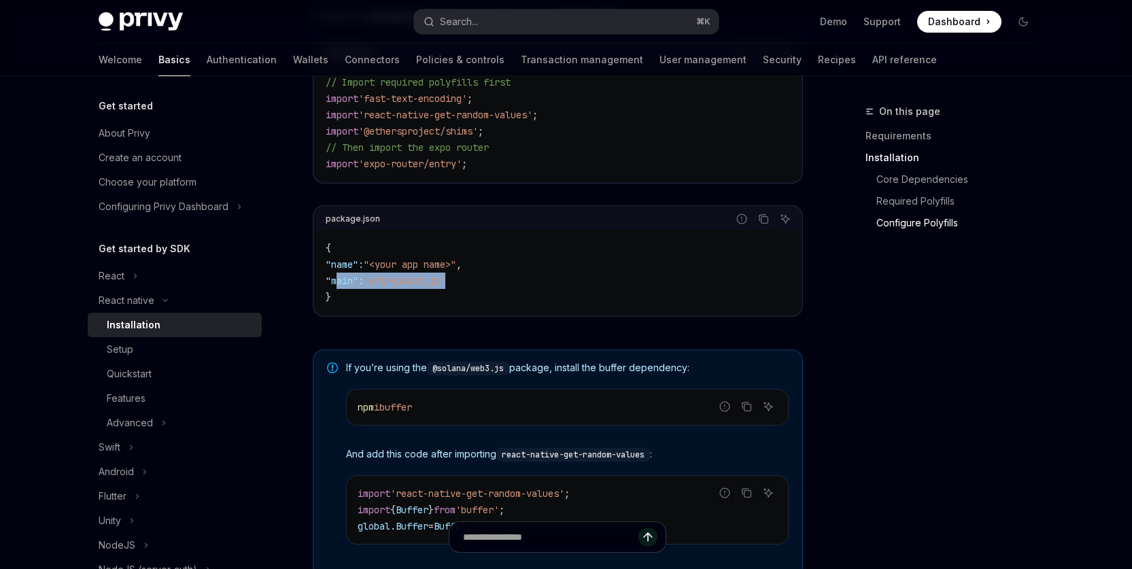
drag, startPoint x: 402, startPoint y: 287, endPoint x: 485, endPoint y: 289, distance: 82.3
click at [485, 289] on code "{ "name" : "<your app name>" , "main" : "entrypoint.js" }" at bounding box center [558, 272] width 464 height 65
copy span ""main" : "entrypoint.js""
